Goal: Task Accomplishment & Management: Use online tool/utility

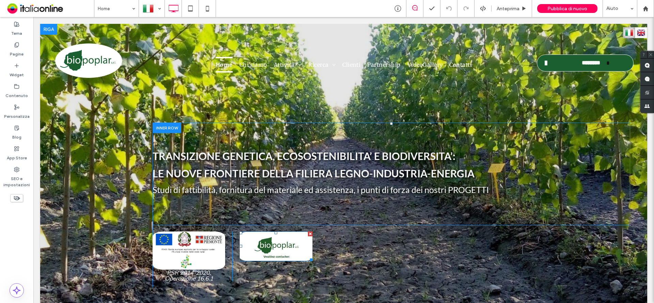
drag, startPoint x: 280, startPoint y: 247, endPoint x: 341, endPoint y: 214, distance: 69.6
click at [280, 247] on img at bounding box center [275, 247] width 73 height 30
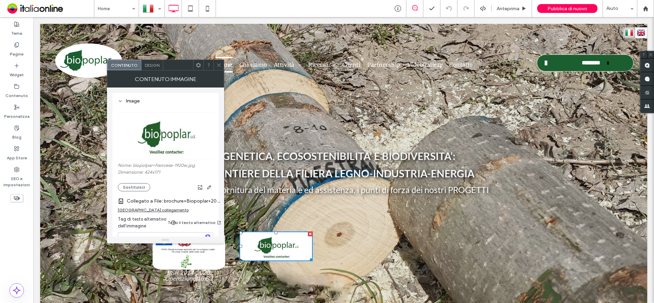
click at [221, 64] on icon at bounding box center [218, 65] width 5 height 5
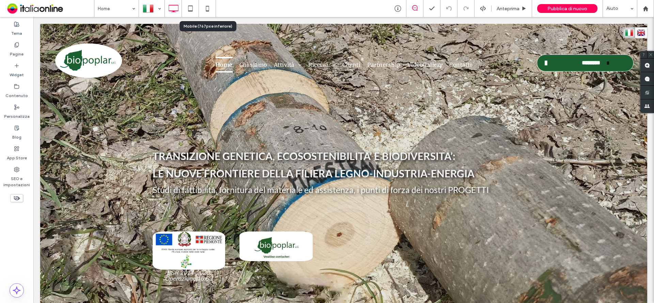
drag, startPoint x: 206, startPoint y: 5, endPoint x: 424, endPoint y: 197, distance: 290.2
click at [206, 5] on icon at bounding box center [208, 9] width 14 height 14
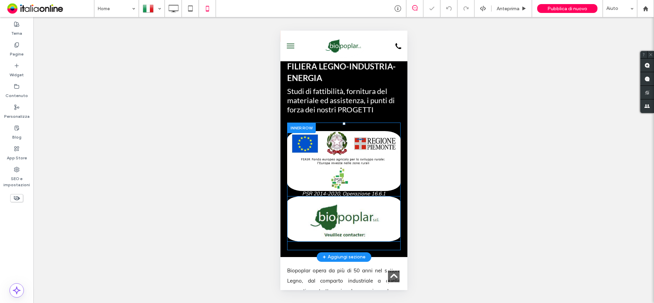
scroll to position [136, 0]
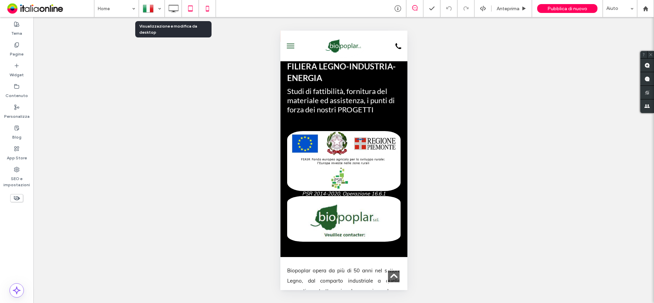
drag, startPoint x: 170, startPoint y: 10, endPoint x: 186, endPoint y: 14, distance: 16.1
click at [170, 10] on icon at bounding box center [173, 9] width 14 height 14
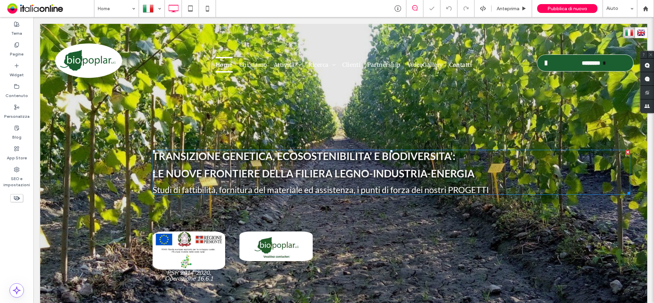
scroll to position [0, 0]
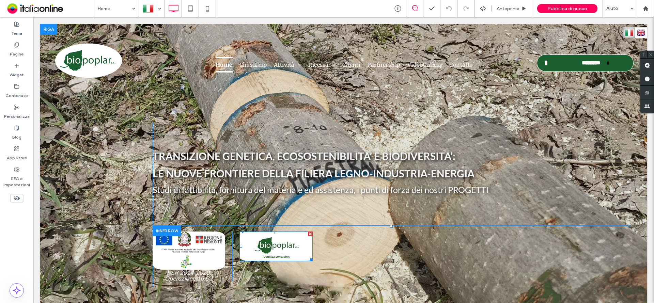
click at [308, 233] on div at bounding box center [310, 234] width 5 height 5
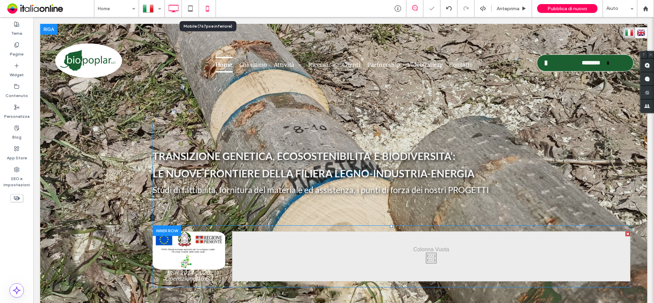
click at [207, 11] on use at bounding box center [207, 8] width 3 height 5
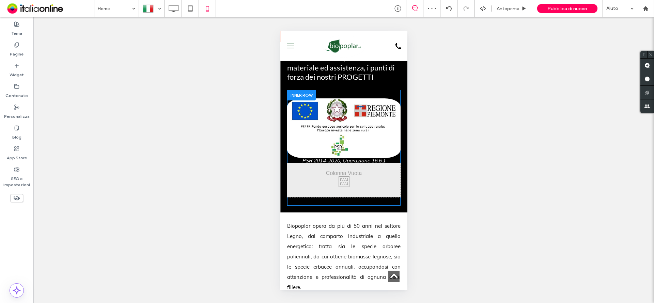
scroll to position [170, 0]
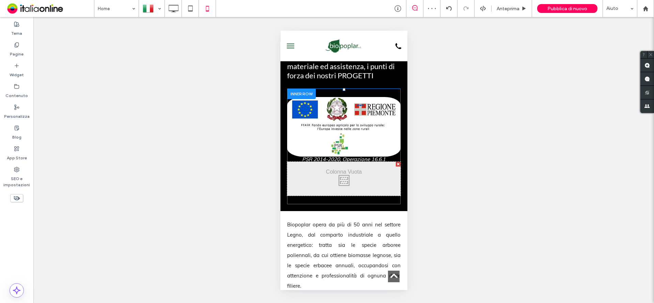
click at [395, 162] on div at bounding box center [397, 164] width 5 height 5
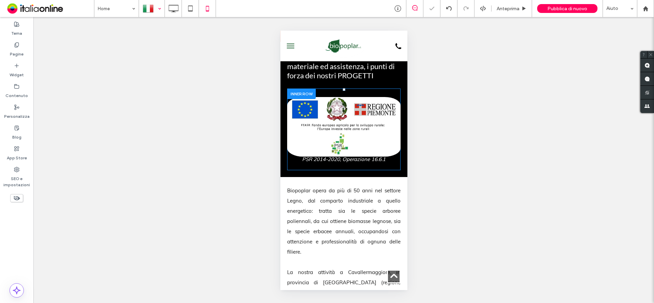
click at [158, 9] on div at bounding box center [151, 8] width 25 height 16
drag, startPoint x: 156, startPoint y: 39, endPoint x: 160, endPoint y: 37, distance: 4.6
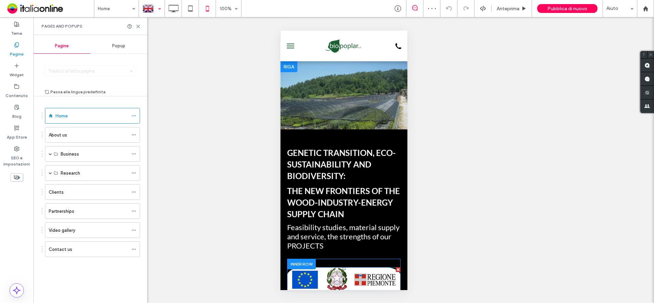
scroll to position [102, 0]
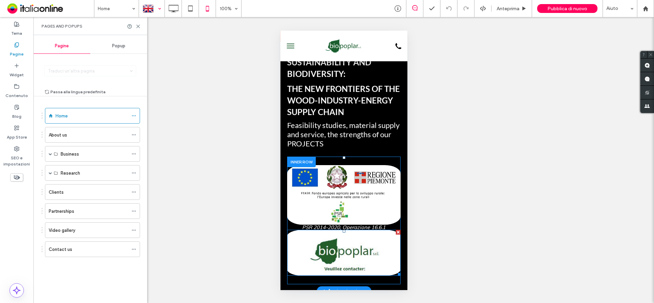
click at [395, 230] on div at bounding box center [397, 232] width 5 height 5
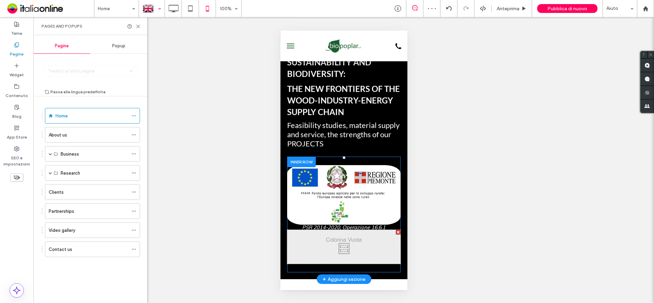
drag, startPoint x: 392, startPoint y: 229, endPoint x: 333, endPoint y: 185, distance: 73.9
click at [395, 230] on div at bounding box center [397, 232] width 5 height 5
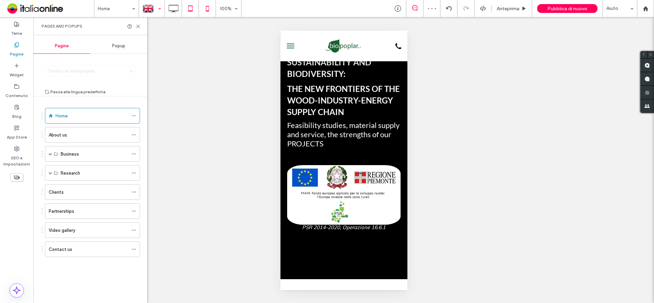
click at [170, 10] on icon at bounding box center [173, 9] width 14 height 14
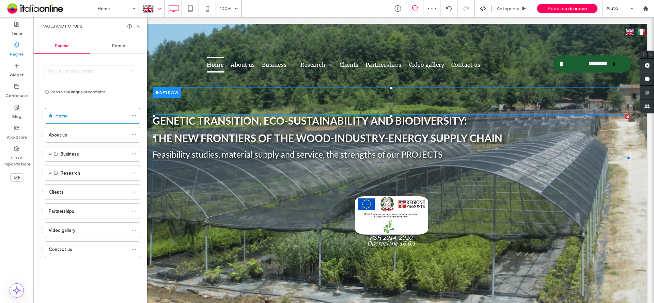
scroll to position [34, 0]
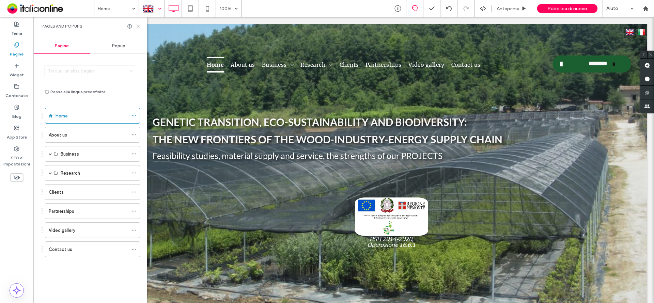
click at [138, 28] on icon at bounding box center [138, 26] width 5 height 5
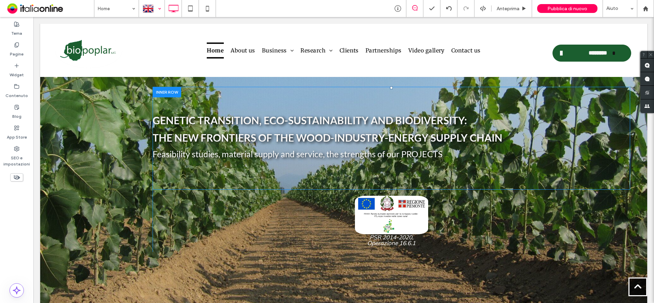
scroll to position [0, 0]
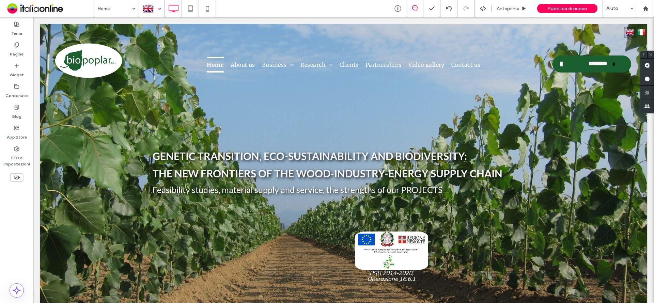
click at [158, 10] on div at bounding box center [151, 8] width 25 height 16
drag, startPoint x: 160, startPoint y: 52, endPoint x: 165, endPoint y: 55, distance: 5.6
